Goal: Find specific page/section: Find specific page/section

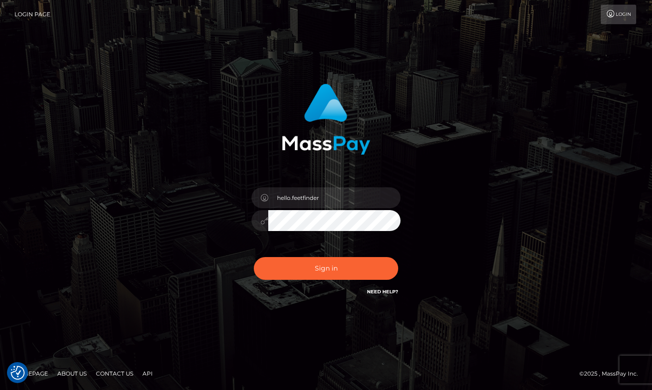
click at [328, 195] on input "hello.feetfinder" at bounding box center [334, 198] width 132 height 21
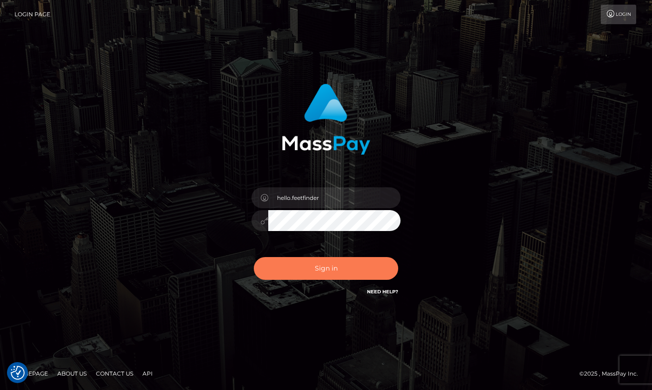
click at [385, 266] on button "Sign in" at bounding box center [326, 268] width 144 height 23
type input "hello.feetfinder"
click at [336, 272] on button "Sign in" at bounding box center [326, 268] width 144 height 23
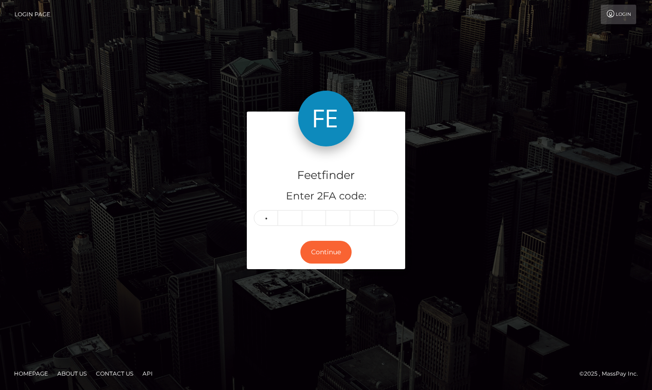
type input "3"
type input "9"
type input "3"
type input "9"
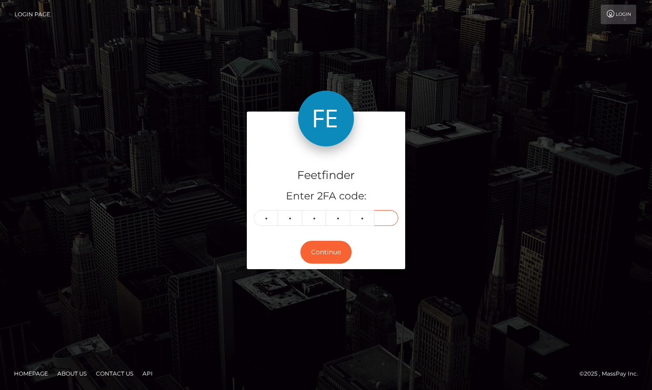
type input "1"
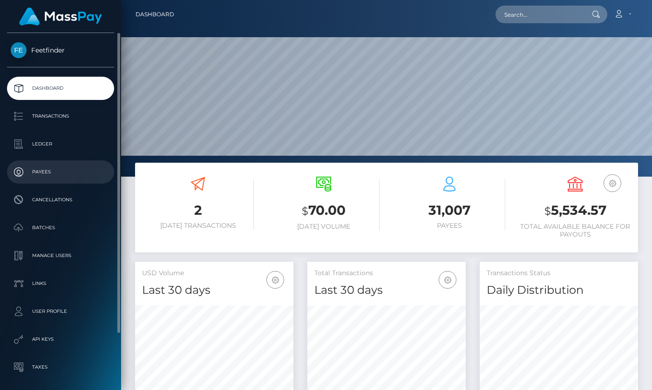
scroll to position [165, 158]
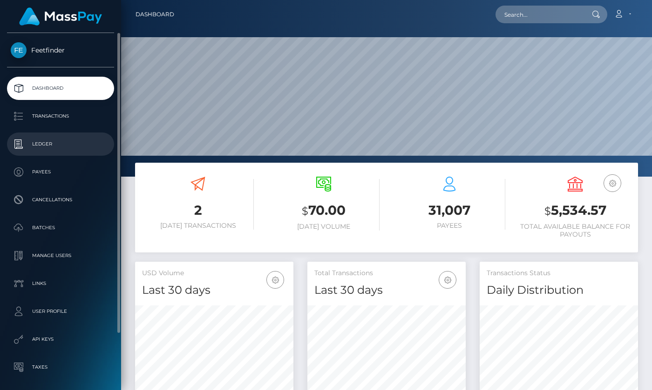
click at [55, 145] on p "Ledger" at bounding box center [61, 144] width 100 height 14
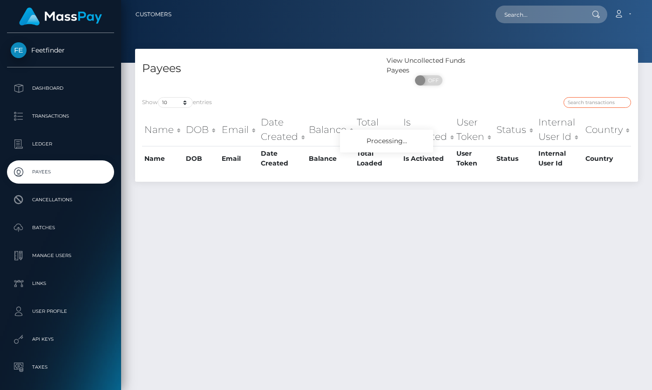
click at [597, 103] on input "search" at bounding box center [596, 102] width 67 height 11
paste input "489730f5-8ab2-11f0-bd85-0694aced620b"
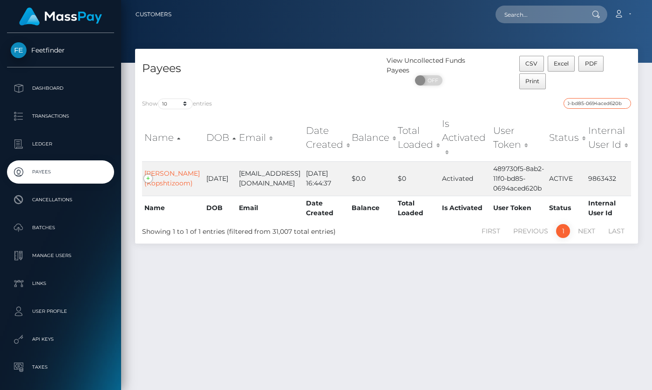
type input "489730f5-8ab2-11f0-bd85-0694aced620b"
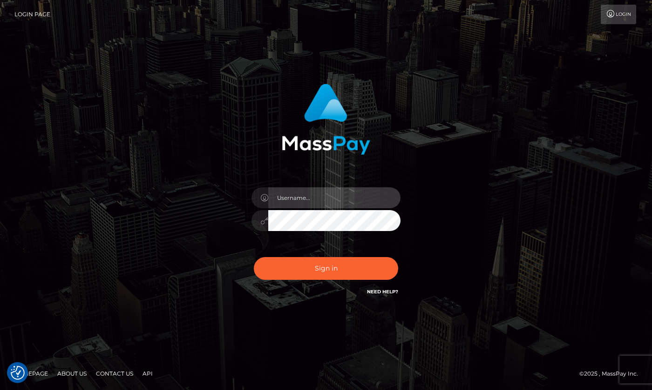
type input "hello.feetfinder"
click at [334, 209] on div "hello.feetfinder" at bounding box center [325, 216] width 163 height 71
click at [336, 199] on input "hello.feetfinder" at bounding box center [334, 198] width 132 height 21
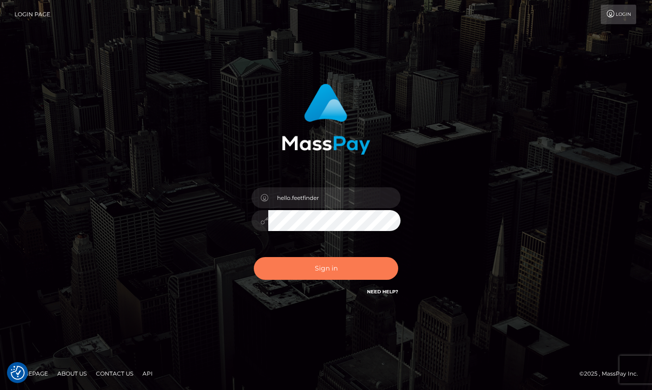
click at [329, 263] on button "Sign in" at bounding box center [326, 268] width 144 height 23
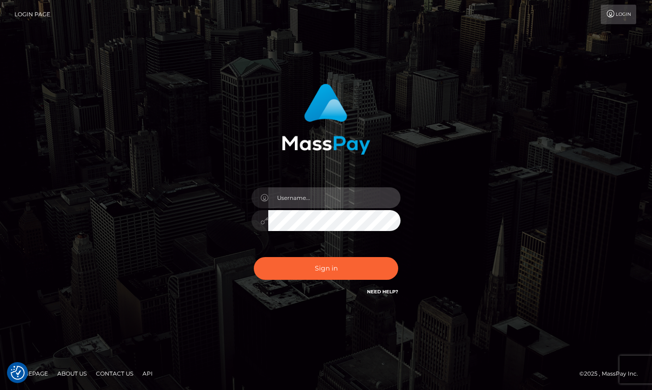
type input "hello.feetfinder"
click at [348, 193] on input "hello.feetfinder" at bounding box center [334, 198] width 132 height 21
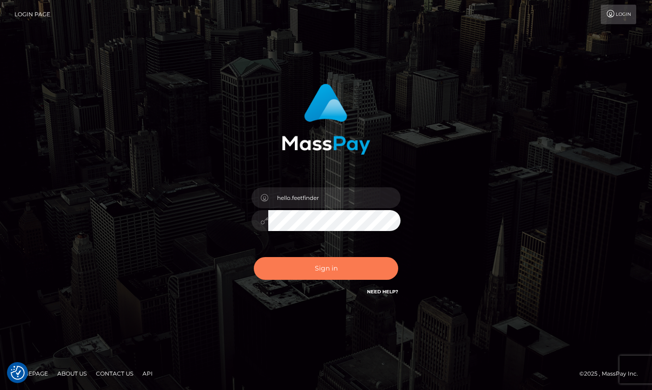
click at [305, 263] on button "Sign in" at bounding box center [326, 268] width 144 height 23
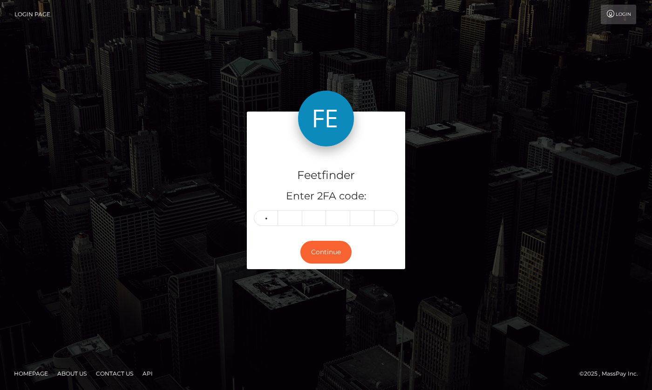
type input "0"
type input "2"
type input "1"
type input "6"
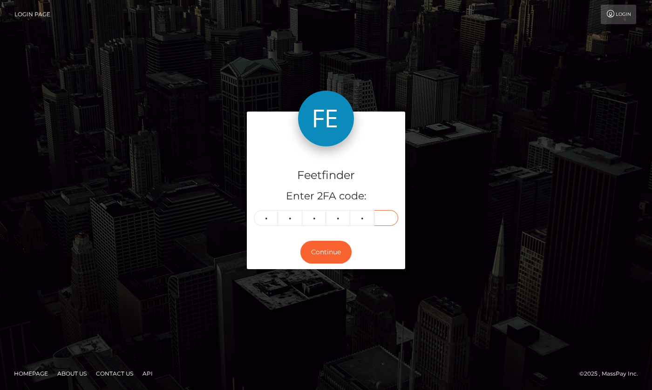
type input "4"
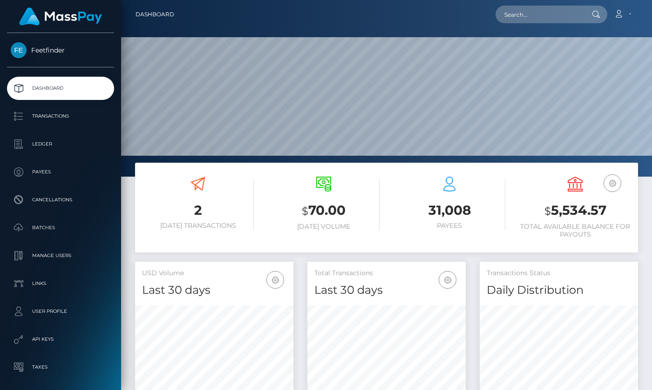
scroll to position [165, 158]
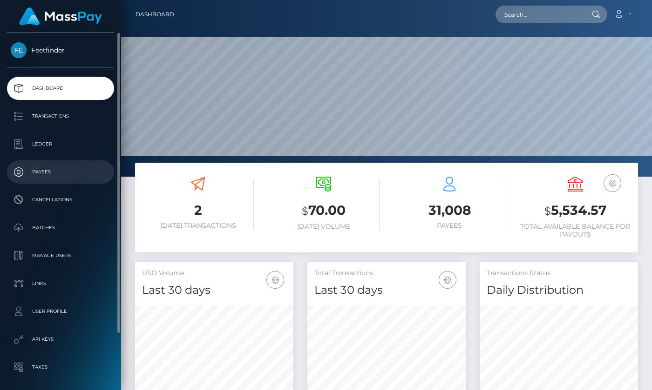
click at [43, 164] on link "Payees" at bounding box center [60, 172] width 107 height 23
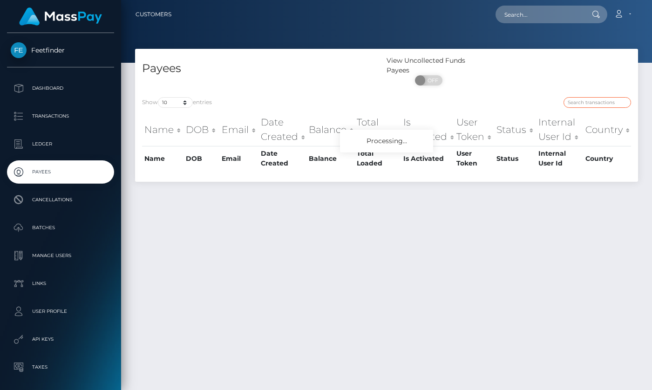
click at [597, 105] on input "search" at bounding box center [596, 102] width 67 height 11
paste input "2877e7c7-85e7-11f0-8023-0266f44cc279"
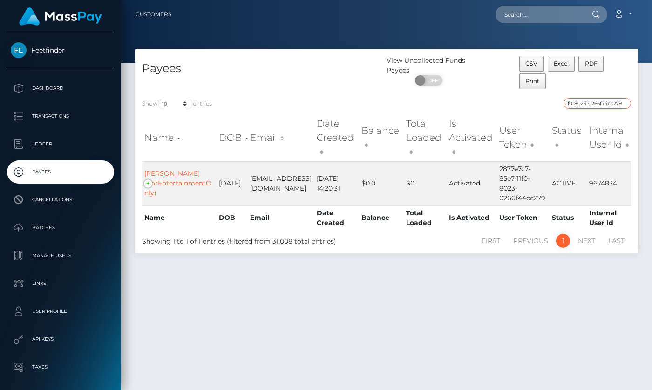
type input "2877e7c7-85e7-11f0-8023-0266f44cc279"
